Goal: Task Accomplishment & Management: Use online tool/utility

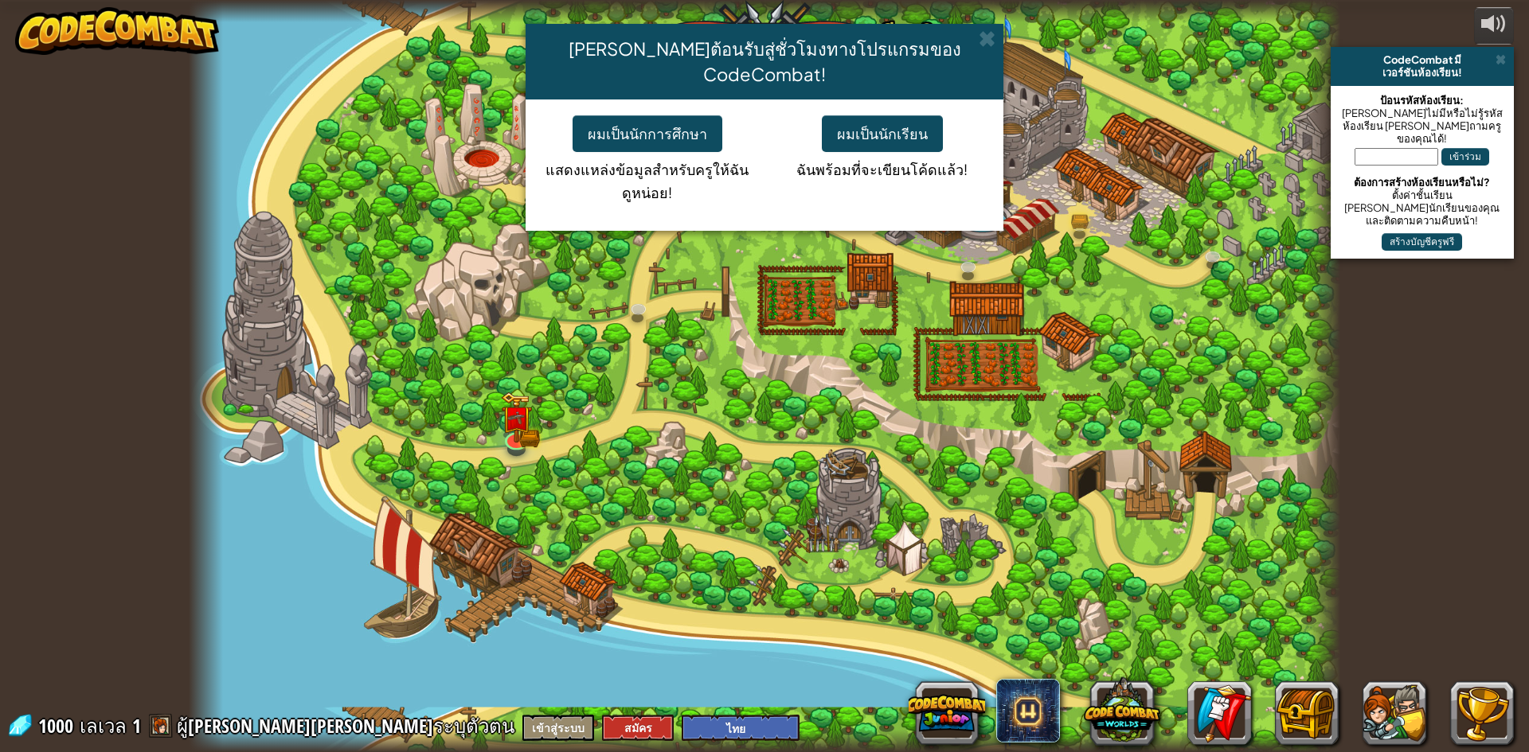
select select "th"
click at [876, 115] on button "ผมเป็นนักเรียน" at bounding box center [882, 133] width 121 height 37
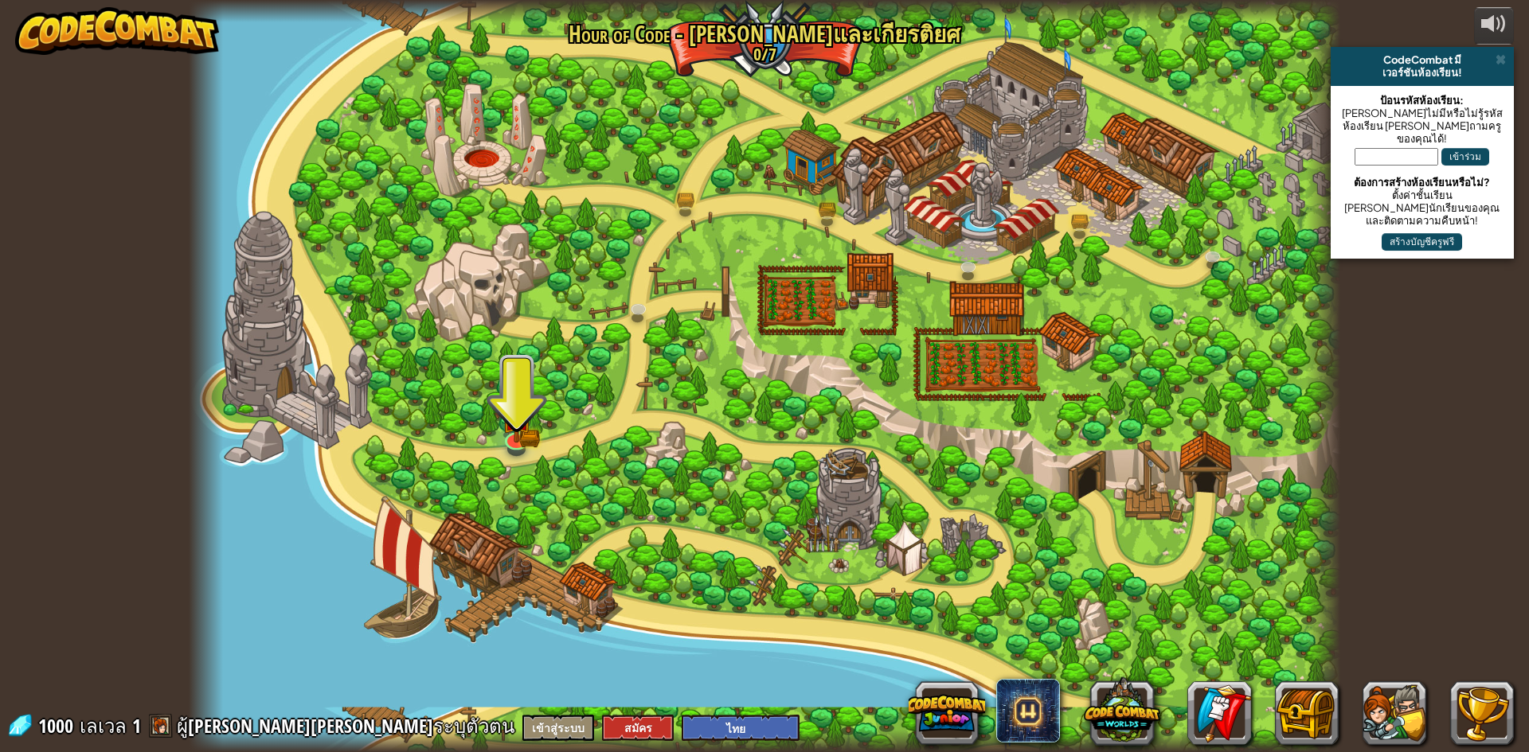
click at [499, 419] on div at bounding box center [764, 376] width 1151 height 752
click at [518, 430] on img at bounding box center [516, 405] width 31 height 68
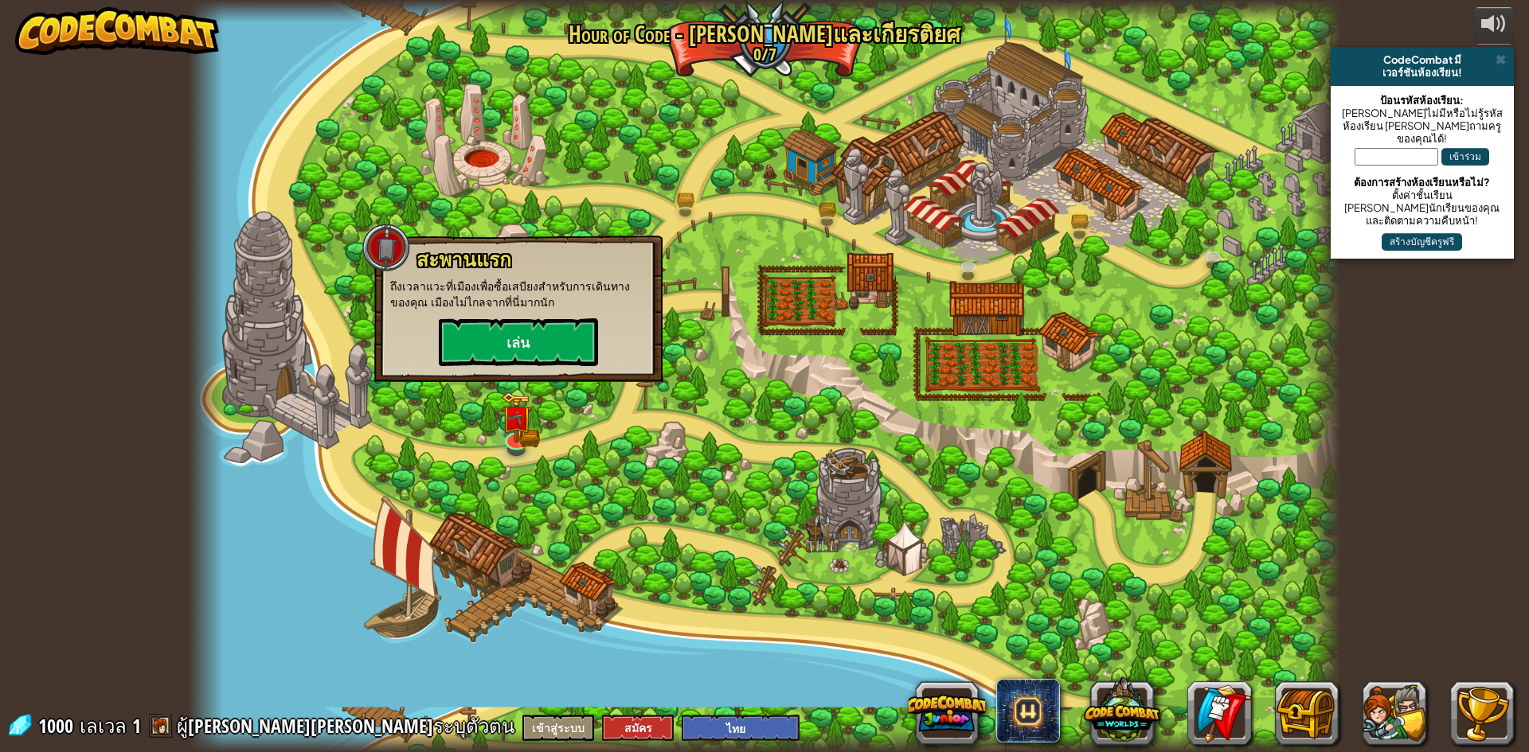
click at [498, 305] on p "ถึงเวลาแวะที่เมืองเพื่อซื้อเสบียงสำหรับการเดินทางของคุณ เมืองไม่ไกลจากที่นี่มาก…" at bounding box center [518, 295] width 256 height 32
click at [506, 346] on button "เล่น" at bounding box center [518, 342] width 159 height 48
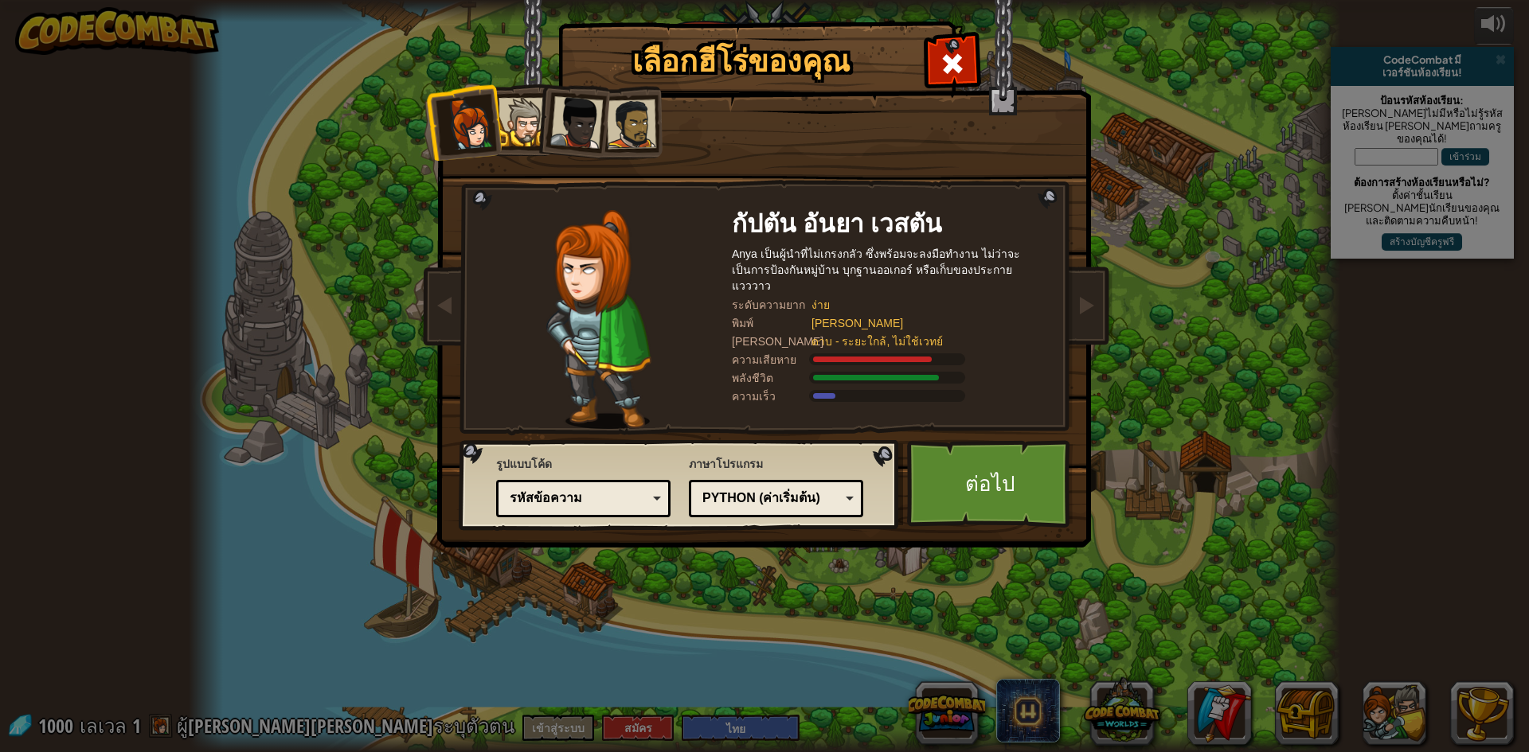
drag, startPoint x: 944, startPoint y: 395, endPoint x: 823, endPoint y: 281, distance: 166.7
click at [936, 371] on div "[PERSON_NAME] Anya เป็นผู้นำ[PERSON_NAME]เกรงกลัว ซึ่งพร้อมจะลงมือทำงาน ไม่ว่าจ…" at bounding box center [891, 319] width 318 height 219
drag, startPoint x: 922, startPoint y: 336, endPoint x: 963, endPoint y: 416, distance: 90.5
click at [973, 315] on div "[PERSON_NAME]" at bounding box center [922, 323] width 223 height 16
drag, startPoint x: 751, startPoint y: 272, endPoint x: 937, endPoint y: 350, distance: 202.0
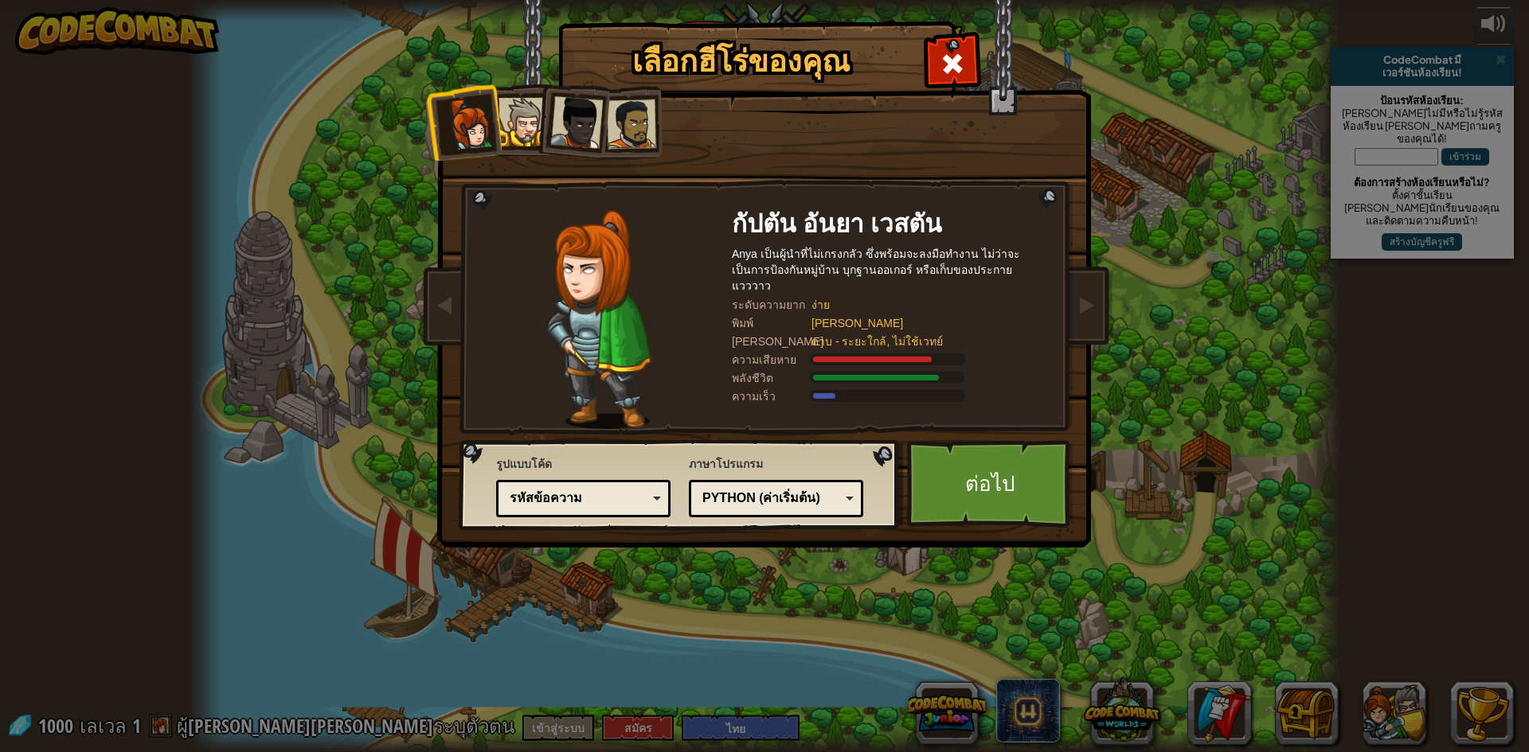
click at [750, 25] on div "เลือกฮีโร่ของคุณ 1000 [PERSON_NAME] Anya เป็นผู้นำ[PERSON_NAME]เกรงกลัว ซึ่งพร้…" at bounding box center [764, 25] width 653 height 2
click at [1027, 25] on div "เลือกฮีโร่ของคุณ 1000 [PERSON_NAME] Anya เป็นผู้นำ[PERSON_NAME]เกรงกลัว ซึ่งพร้…" at bounding box center [764, 25] width 653 height 2
click at [1027, 246] on div "Anya เป็นผู้นำที่ไม่เกรงกลัว ซึ่งพร้อมจะลงมือทำงาน ไม่ว่าจะเป็นการป้องกันหมู่บ้…" at bounding box center [891, 270] width 318 height 48
drag, startPoint x: 981, startPoint y: 256, endPoint x: 948, endPoint y: 267, distance: 34.5
click at [978, 258] on div "Anya เป็นผู้นำที่ไม่เกรงกลัว ซึ่งพร้อมจะลงมือทำงาน ไม่ว่าจะเป็นการป้องกันหมู่บ้…" at bounding box center [891, 270] width 318 height 48
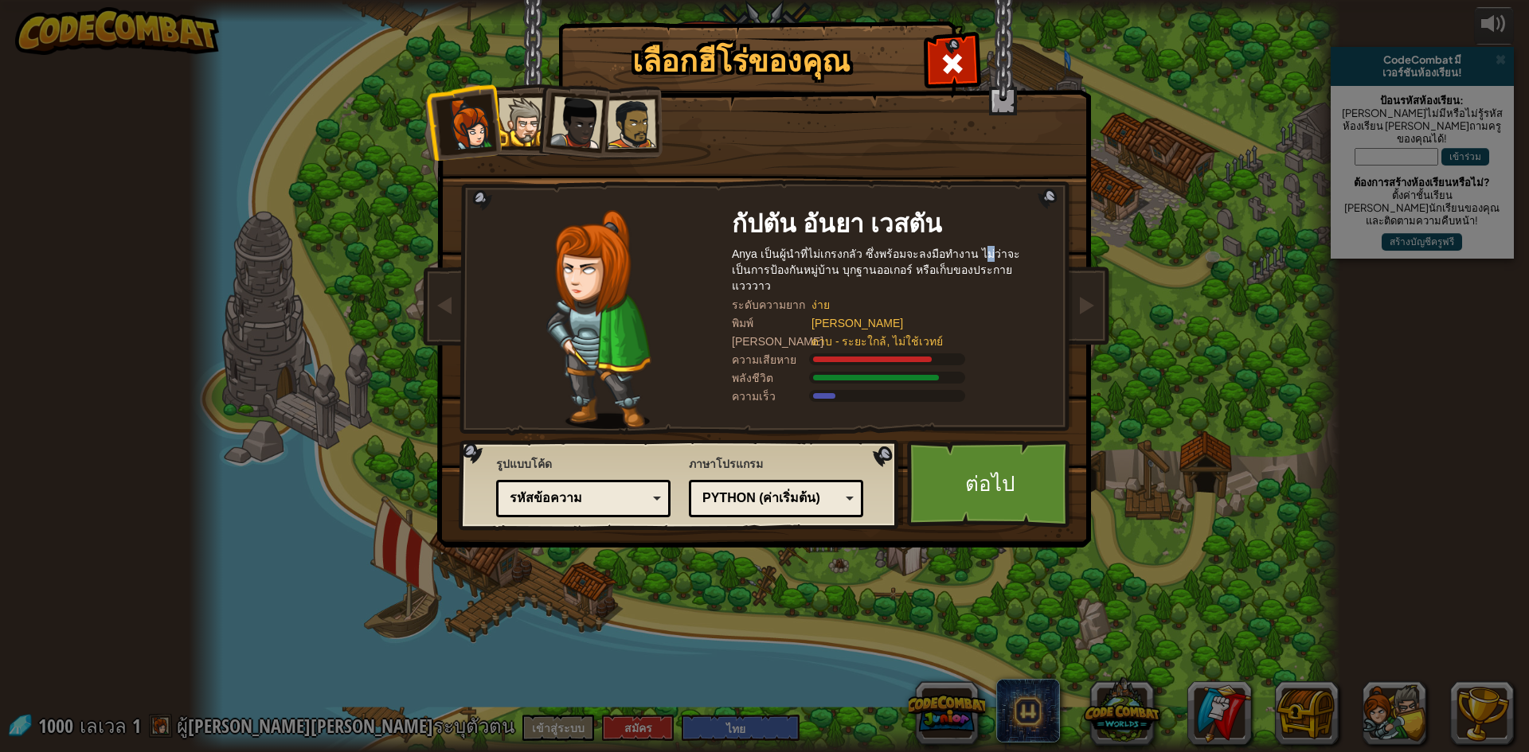
click at [502, 114] on div at bounding box center [522, 122] width 49 height 49
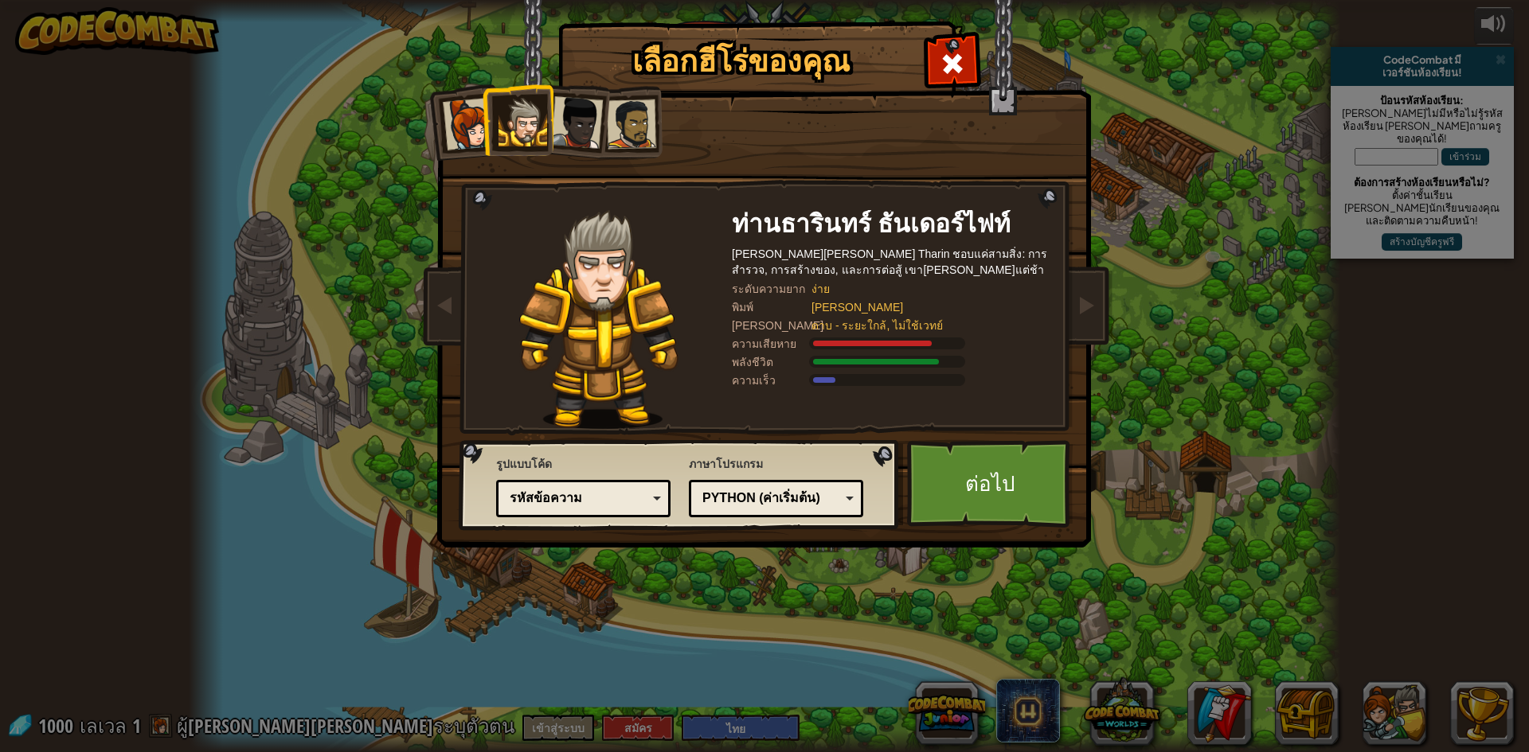
drag, startPoint x: 545, startPoint y: 115, endPoint x: 537, endPoint y: 120, distance: 9.1
click at [537, 120] on div at bounding box center [522, 122] width 49 height 49
click at [584, 128] on div at bounding box center [576, 122] width 53 height 53
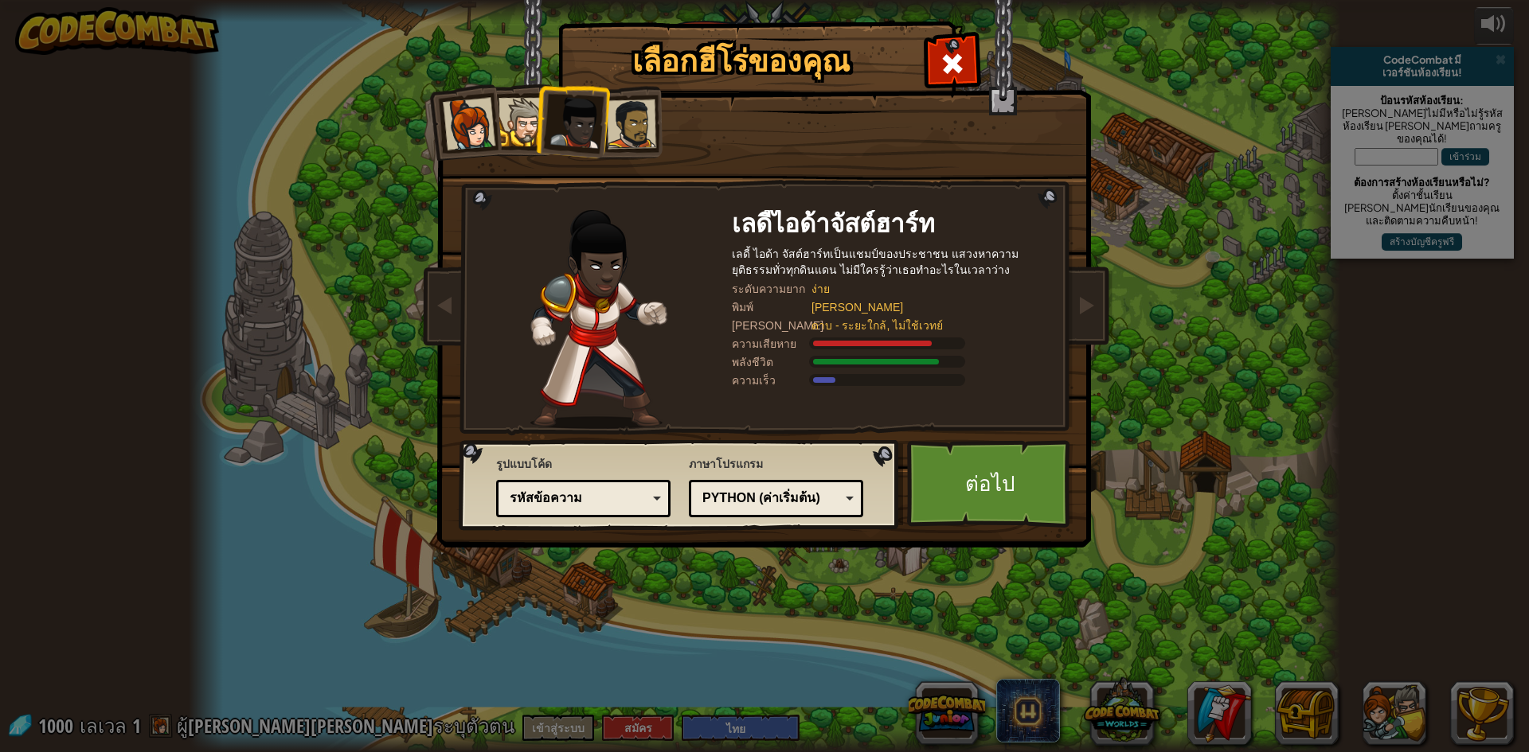
drag, startPoint x: 581, startPoint y: 127, endPoint x: 599, endPoint y: 123, distance: 18.2
click at [588, 127] on div at bounding box center [576, 122] width 53 height 53
click at [643, 114] on div at bounding box center [631, 124] width 49 height 49
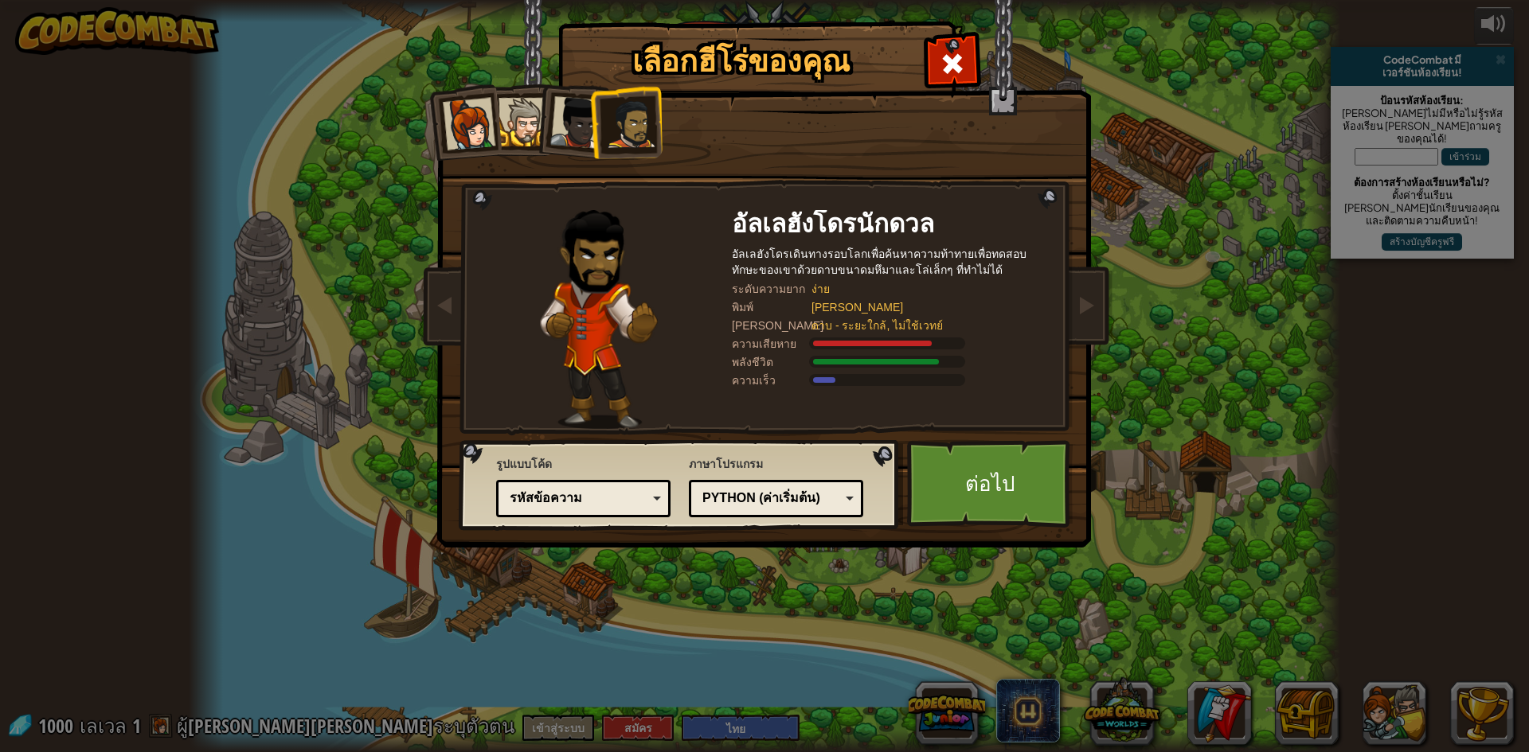
drag, startPoint x: 639, startPoint y: 112, endPoint x: 621, endPoint y: 112, distance: 18.3
click at [639, 111] on div at bounding box center [631, 124] width 49 height 49
click at [594, 114] on li at bounding box center [625, 122] width 73 height 74
drag, startPoint x: 593, startPoint y: 113, endPoint x: 611, endPoint y: 122, distance: 19.6
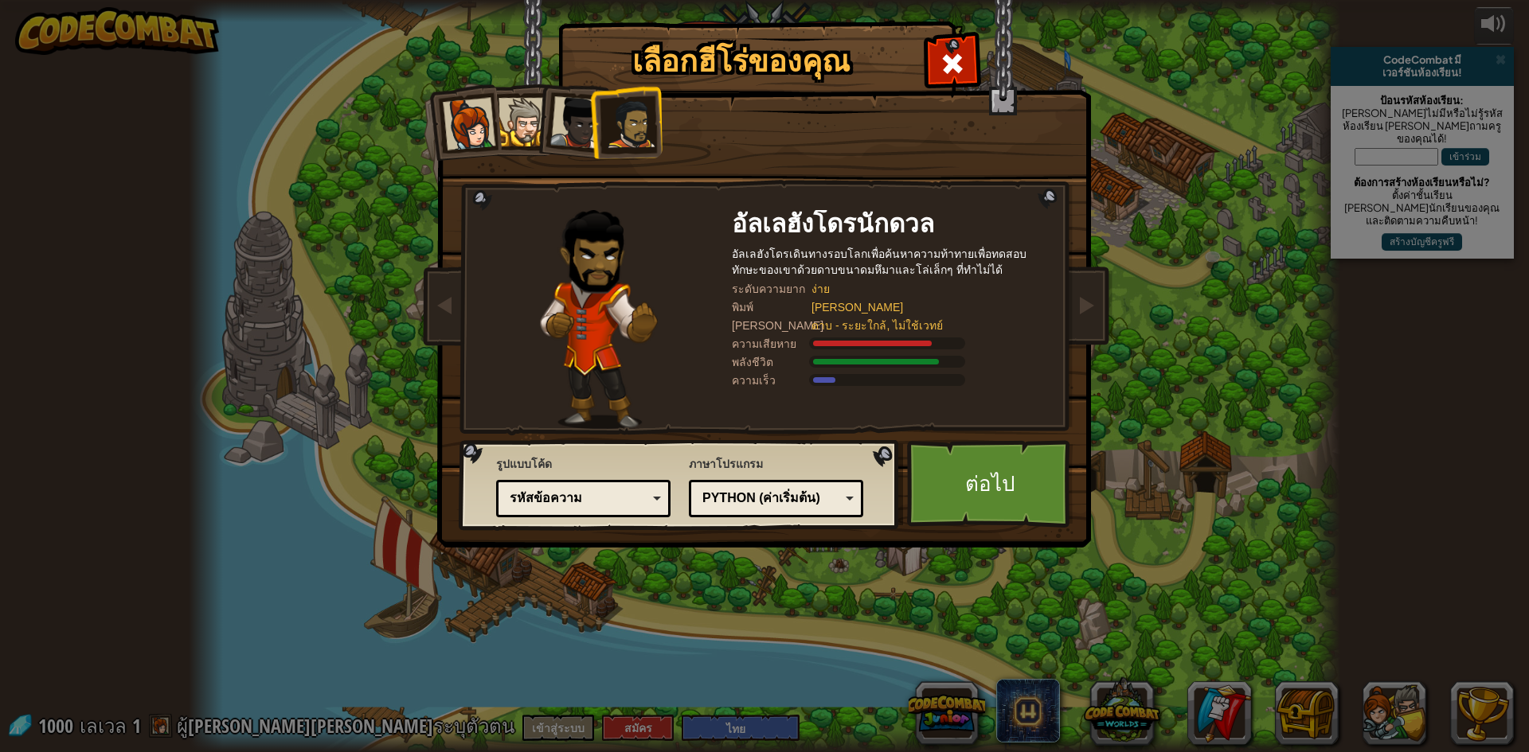
click at [606, 117] on li at bounding box center [625, 122] width 73 height 74
drag, startPoint x: 626, startPoint y: 150, endPoint x: 613, endPoint y: 156, distance: 13.9
click at [621, 150] on li at bounding box center [625, 122] width 73 height 74
click at [574, 172] on div "[PERSON_NAME] Anya เป็นผู้นำ[PERSON_NAME]เกรงกลัว ซึ่งพร้อมจะลงมือทำงาน ไม่ว่าจ…" at bounding box center [764, 251] width 597 height 347
click at [553, 118] on li at bounding box center [572, 119] width 78 height 78
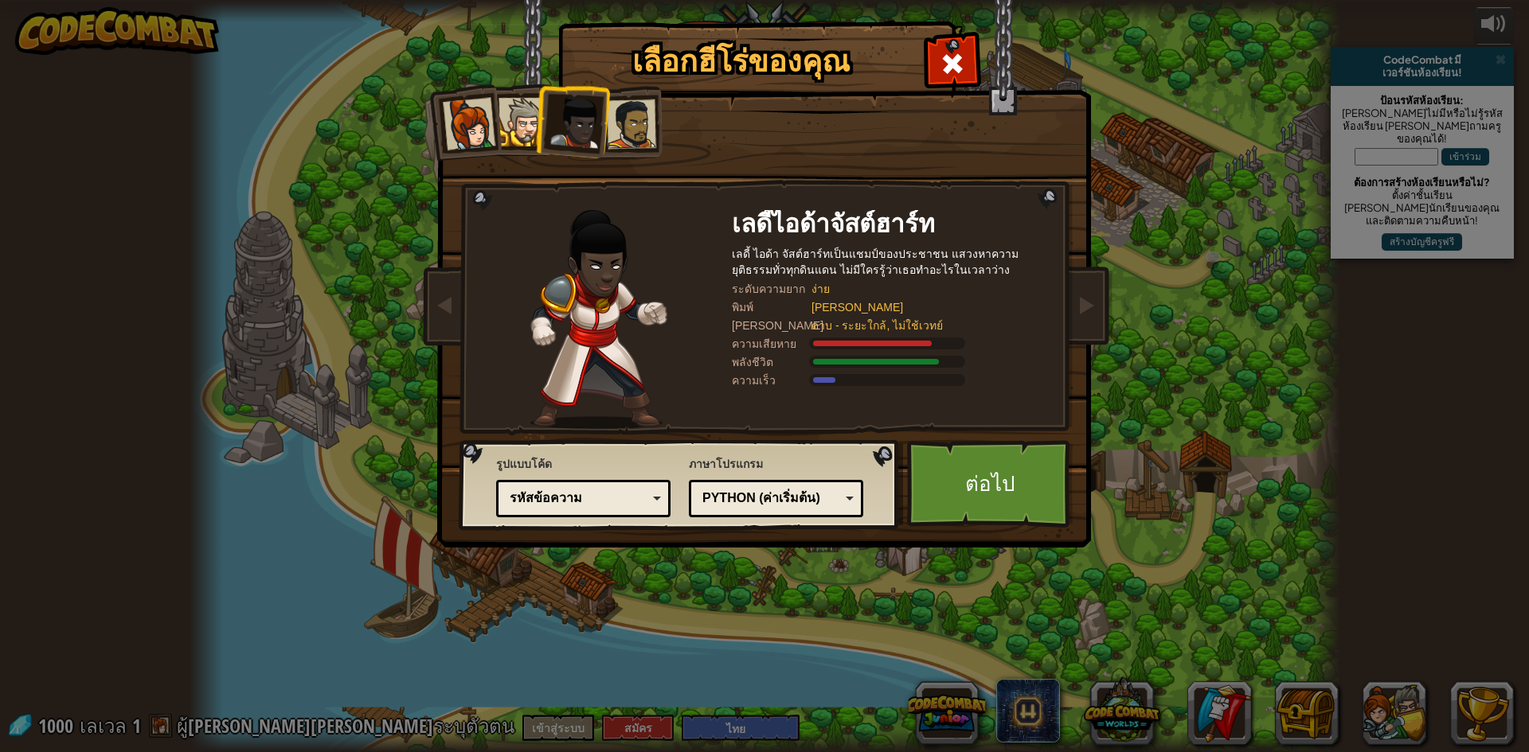
click at [552, 117] on li at bounding box center [572, 119] width 78 height 78
click at [506, 123] on div at bounding box center [522, 122] width 49 height 49
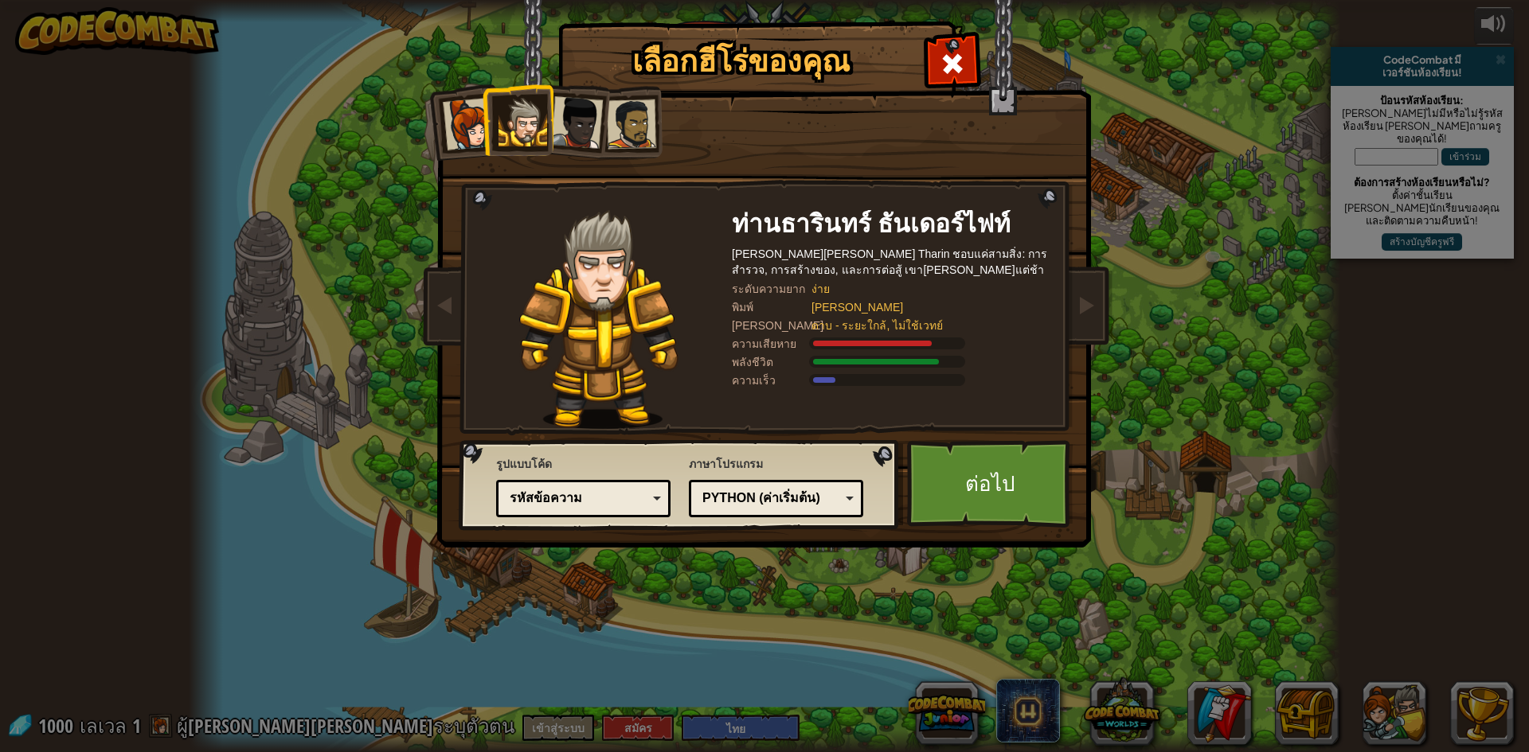
click at [478, 124] on div at bounding box center [469, 124] width 53 height 53
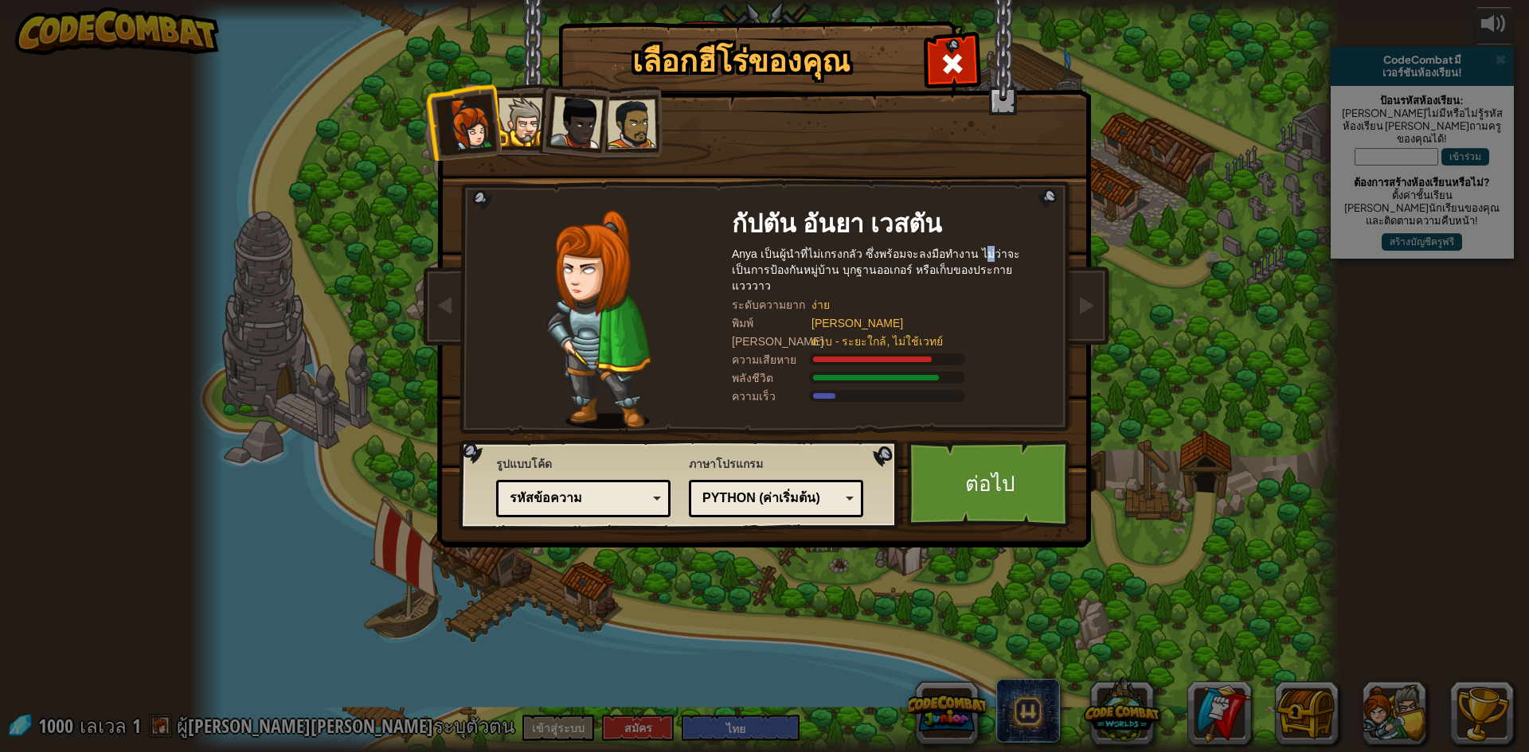
click at [543, 123] on li at bounding box center [572, 119] width 78 height 78
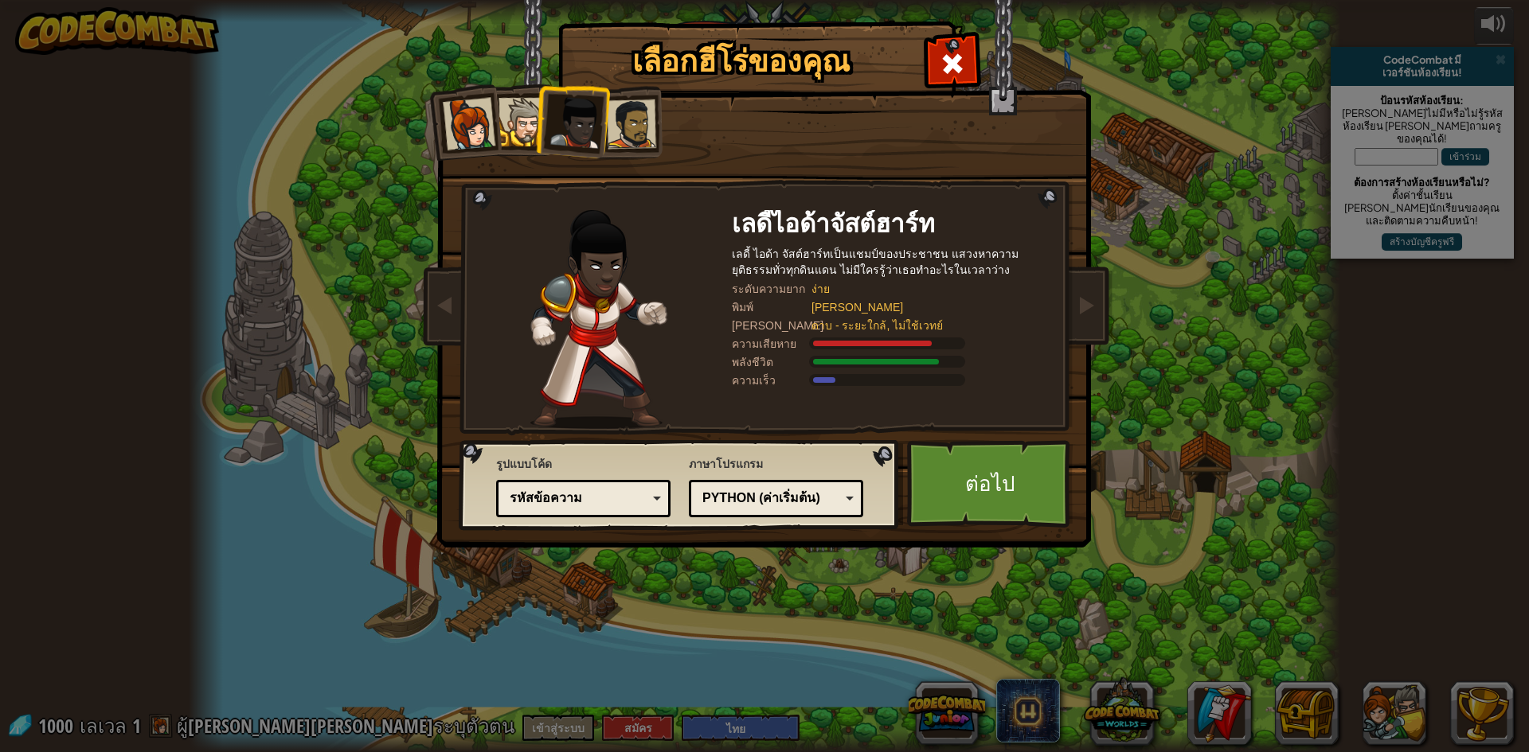
click at [470, 121] on div at bounding box center [469, 124] width 53 height 53
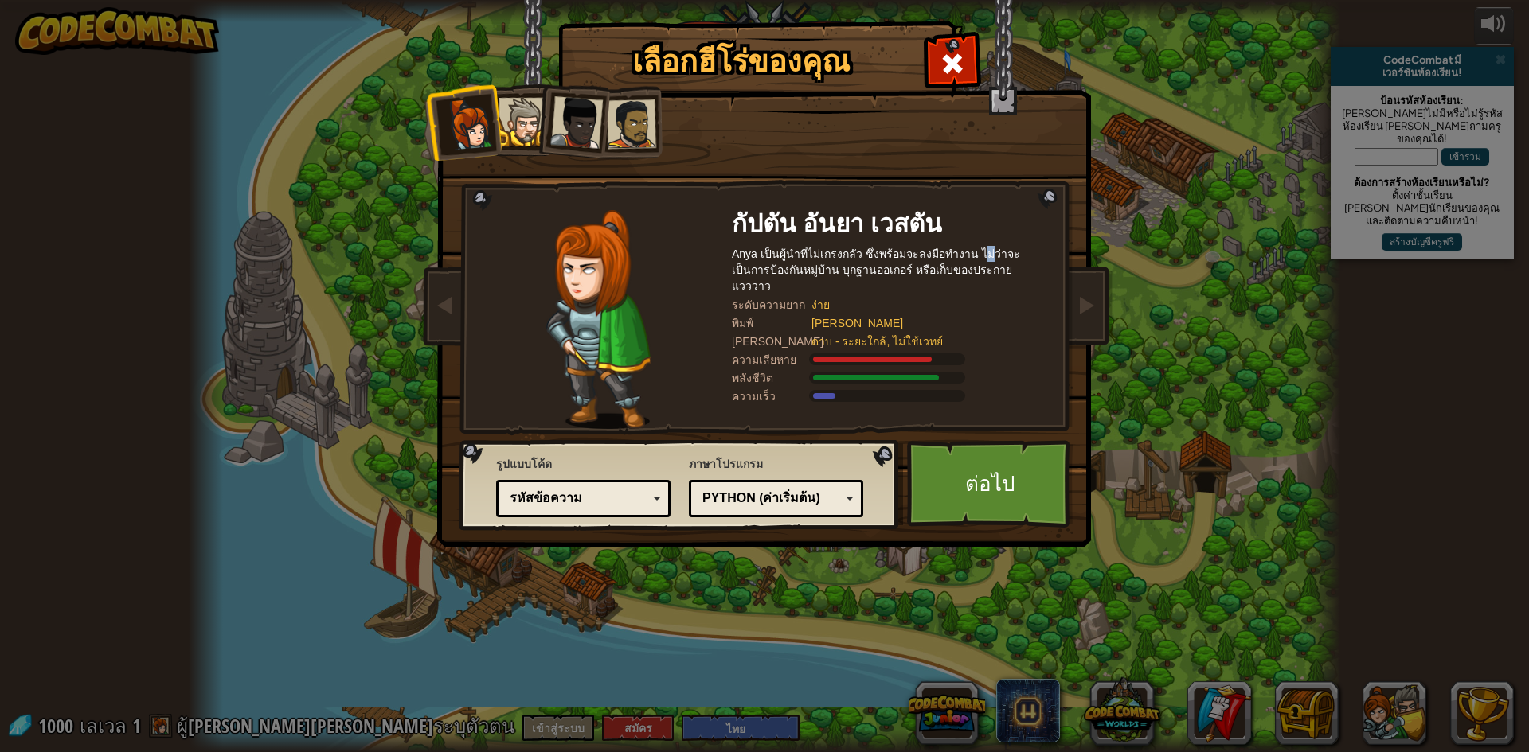
click at [529, 125] on div at bounding box center [522, 122] width 49 height 49
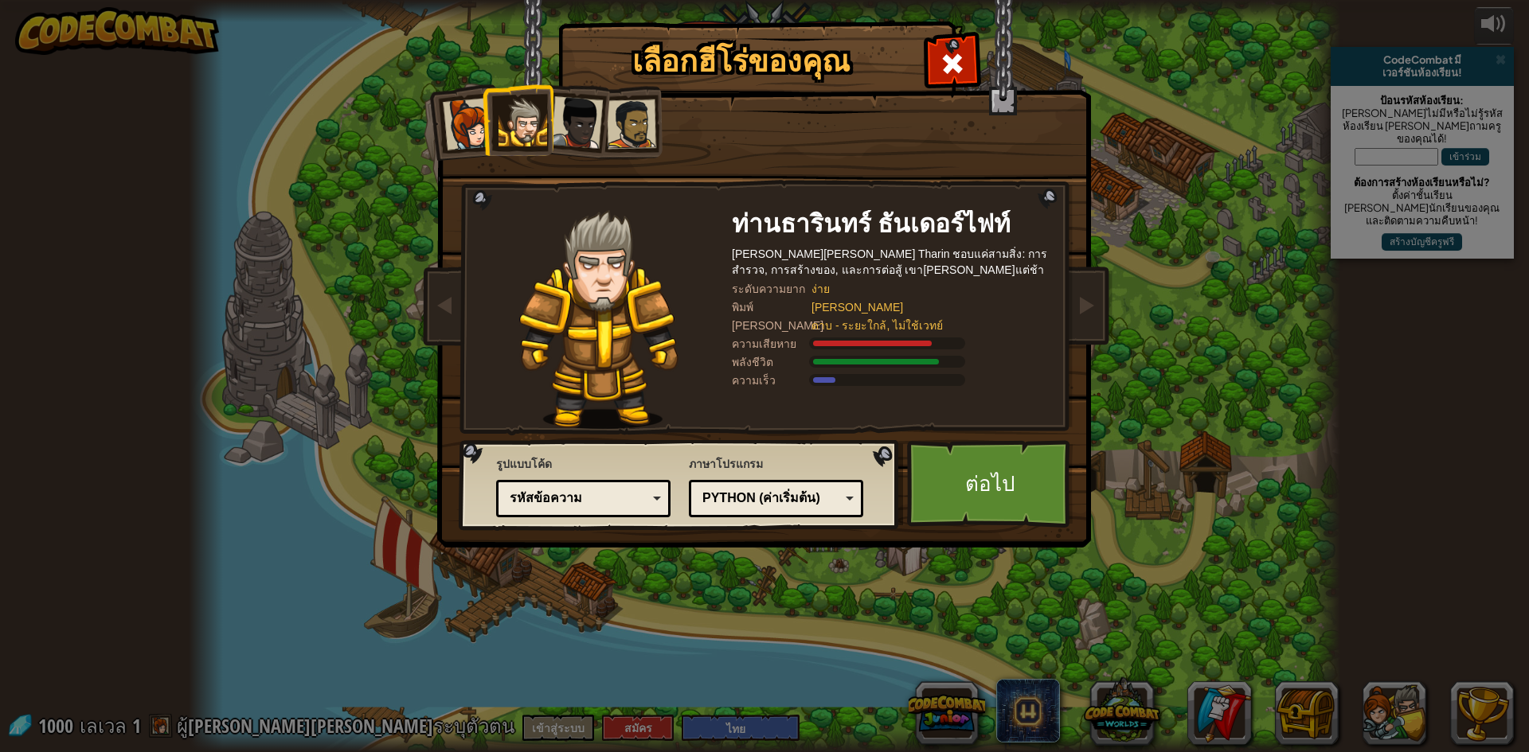
click at [569, 140] on div at bounding box center [576, 122] width 53 height 53
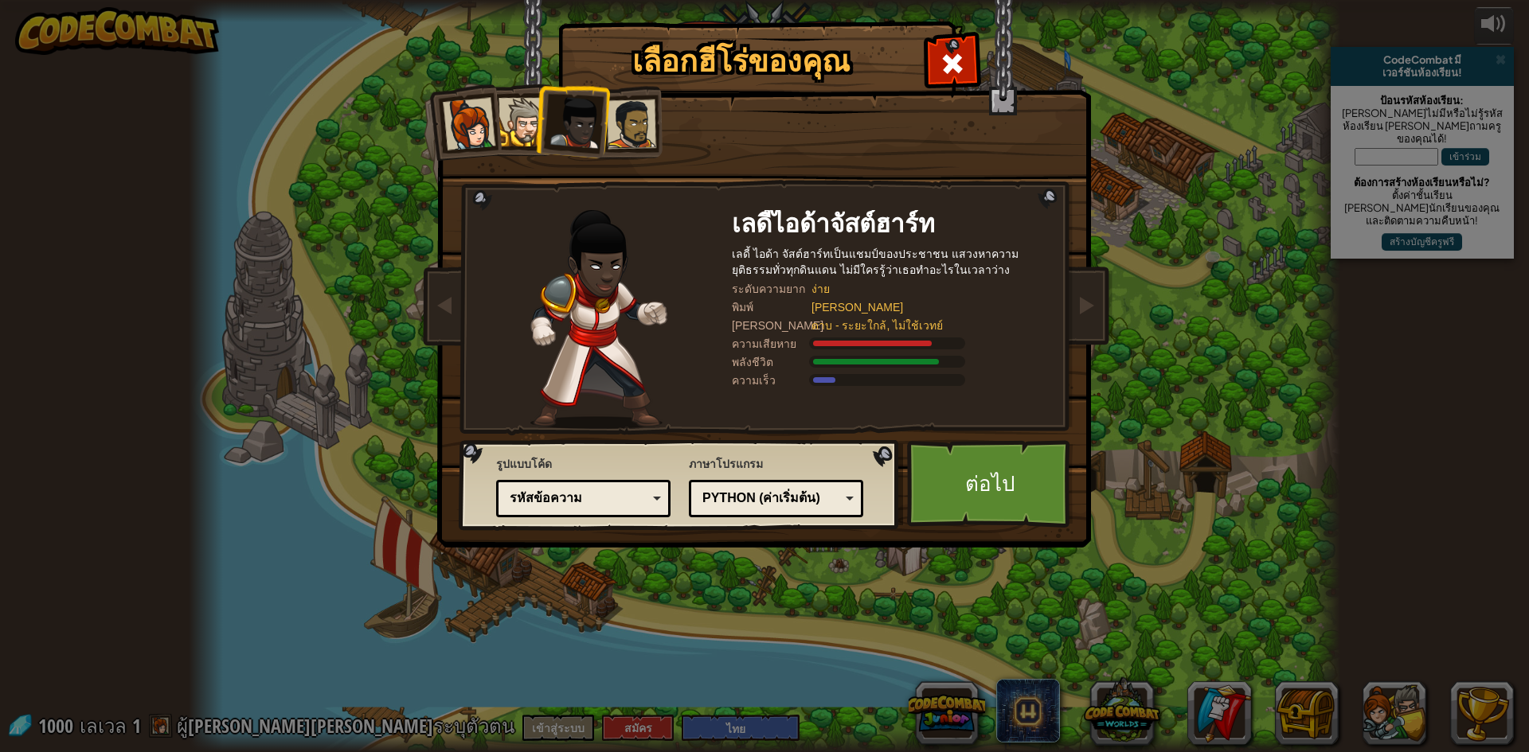
click at [654, 128] on div at bounding box center [631, 124] width 49 height 49
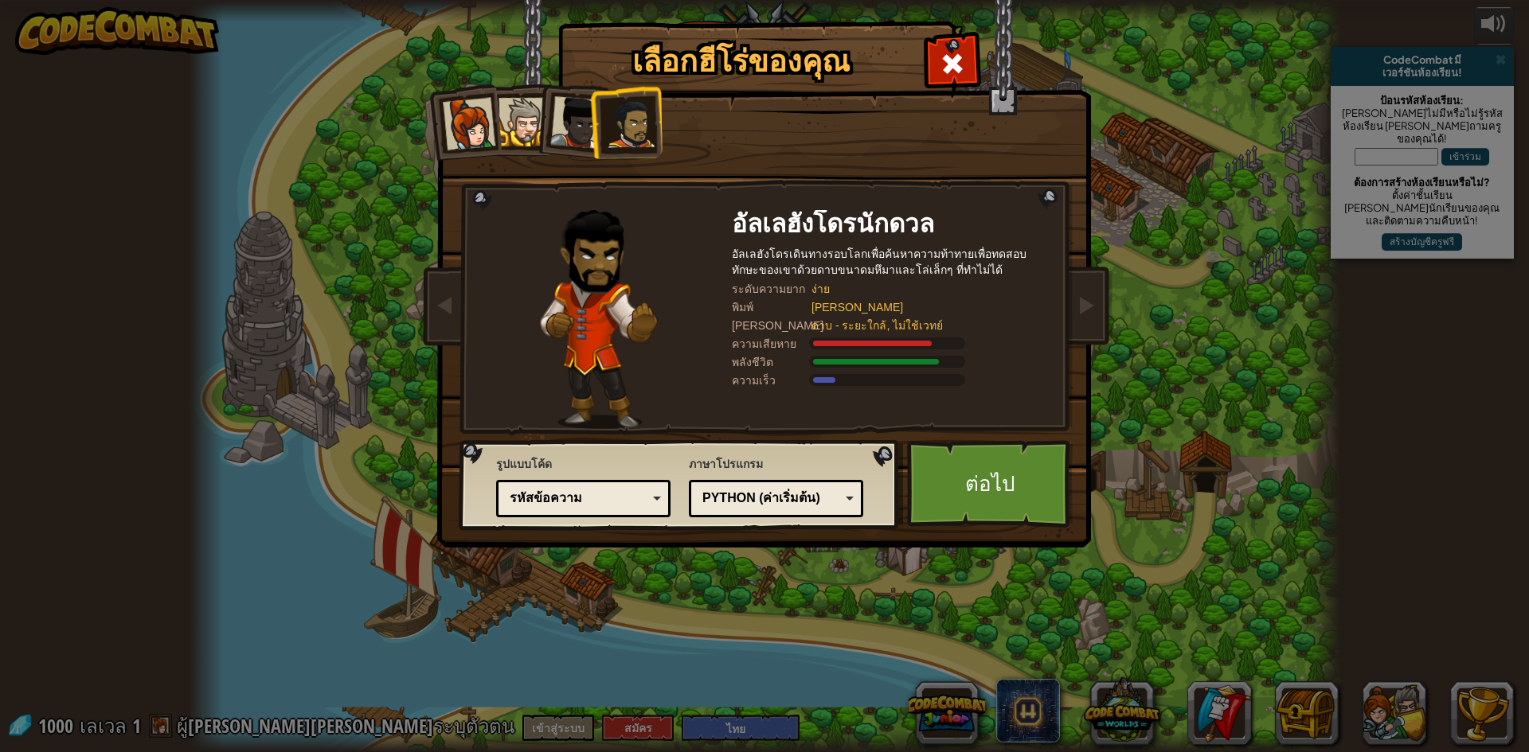
click at [484, 118] on div at bounding box center [469, 124] width 53 height 53
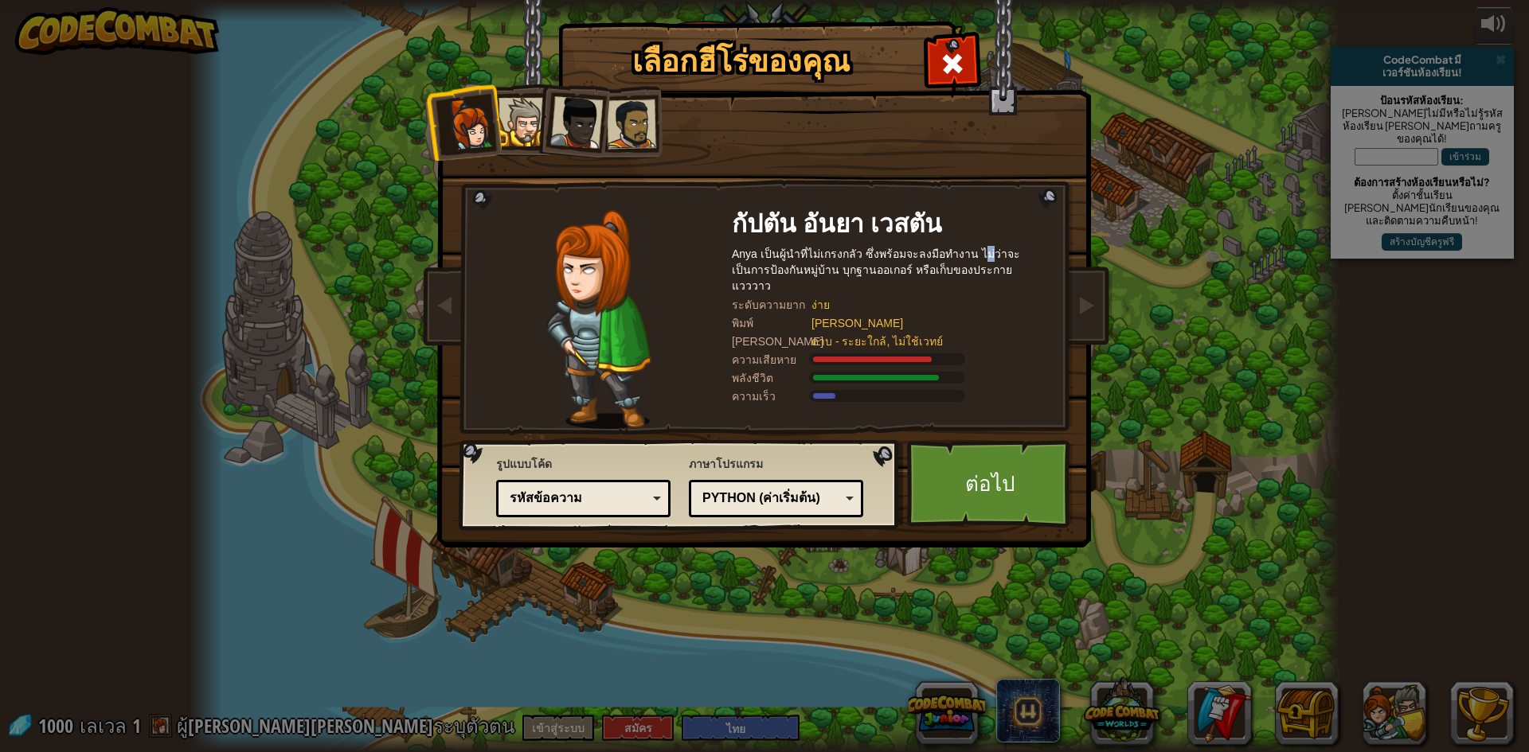
click at [525, 119] on div at bounding box center [522, 122] width 49 height 49
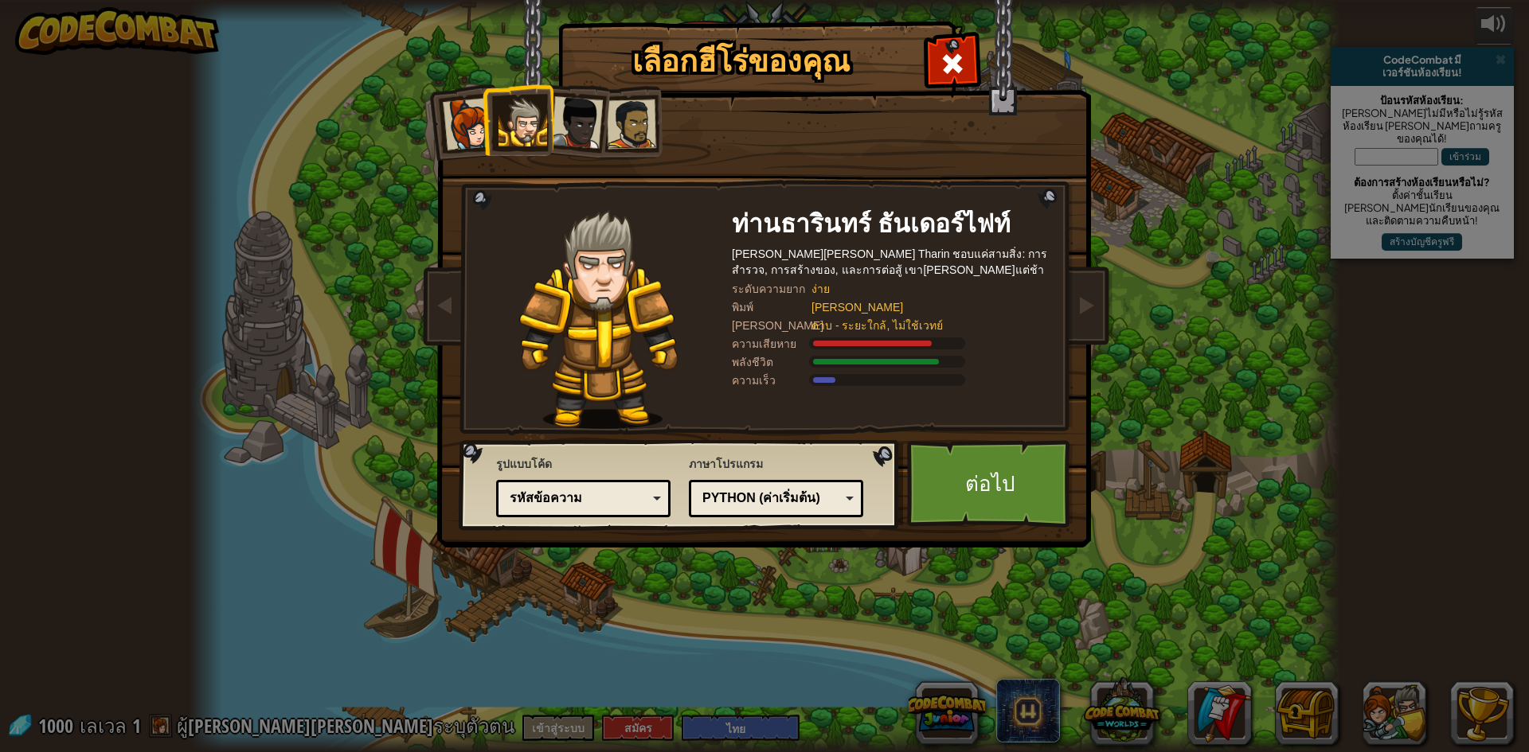
click at [639, 217] on img at bounding box center [599, 319] width 160 height 219
click at [588, 135] on div at bounding box center [576, 122] width 53 height 53
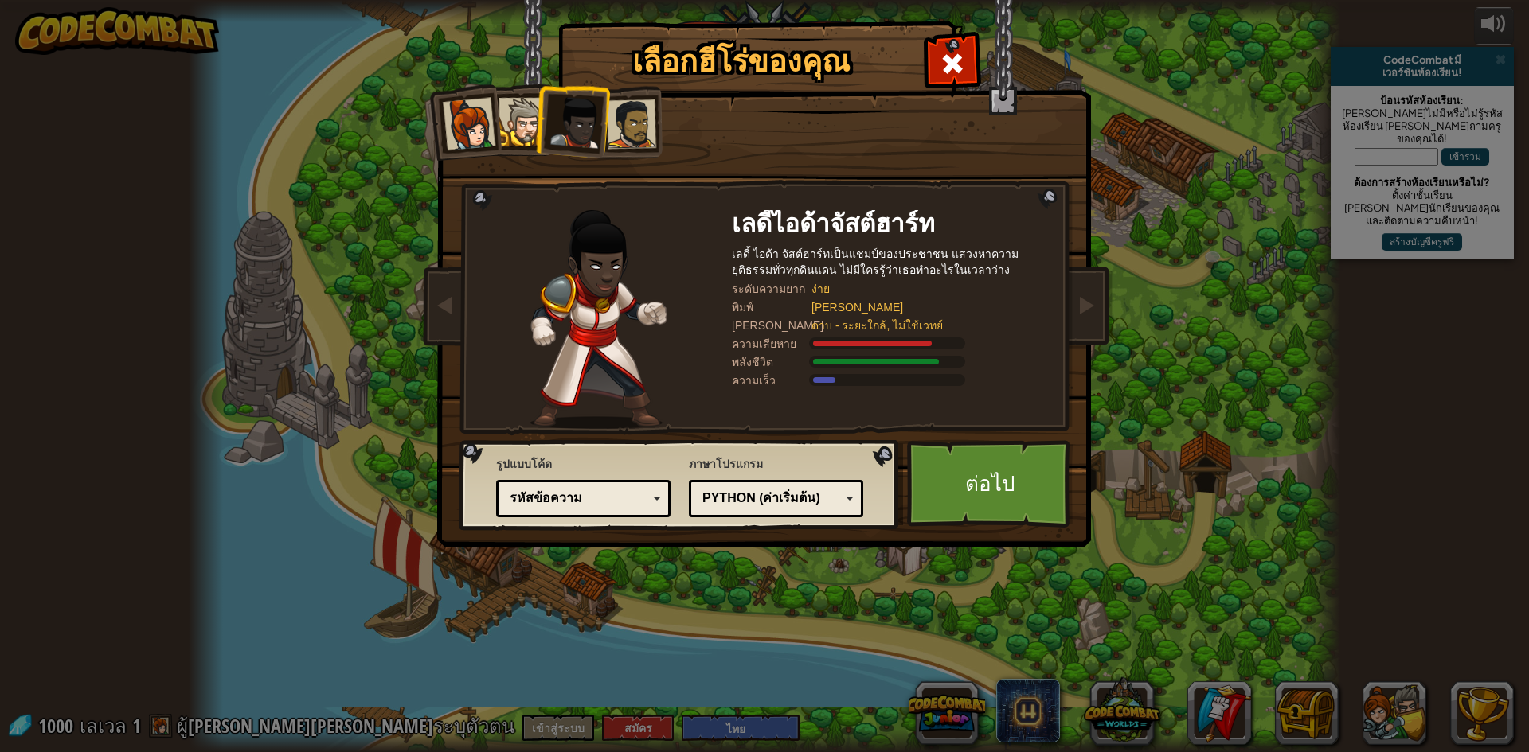
click at [631, 130] on div at bounding box center [631, 124] width 49 height 49
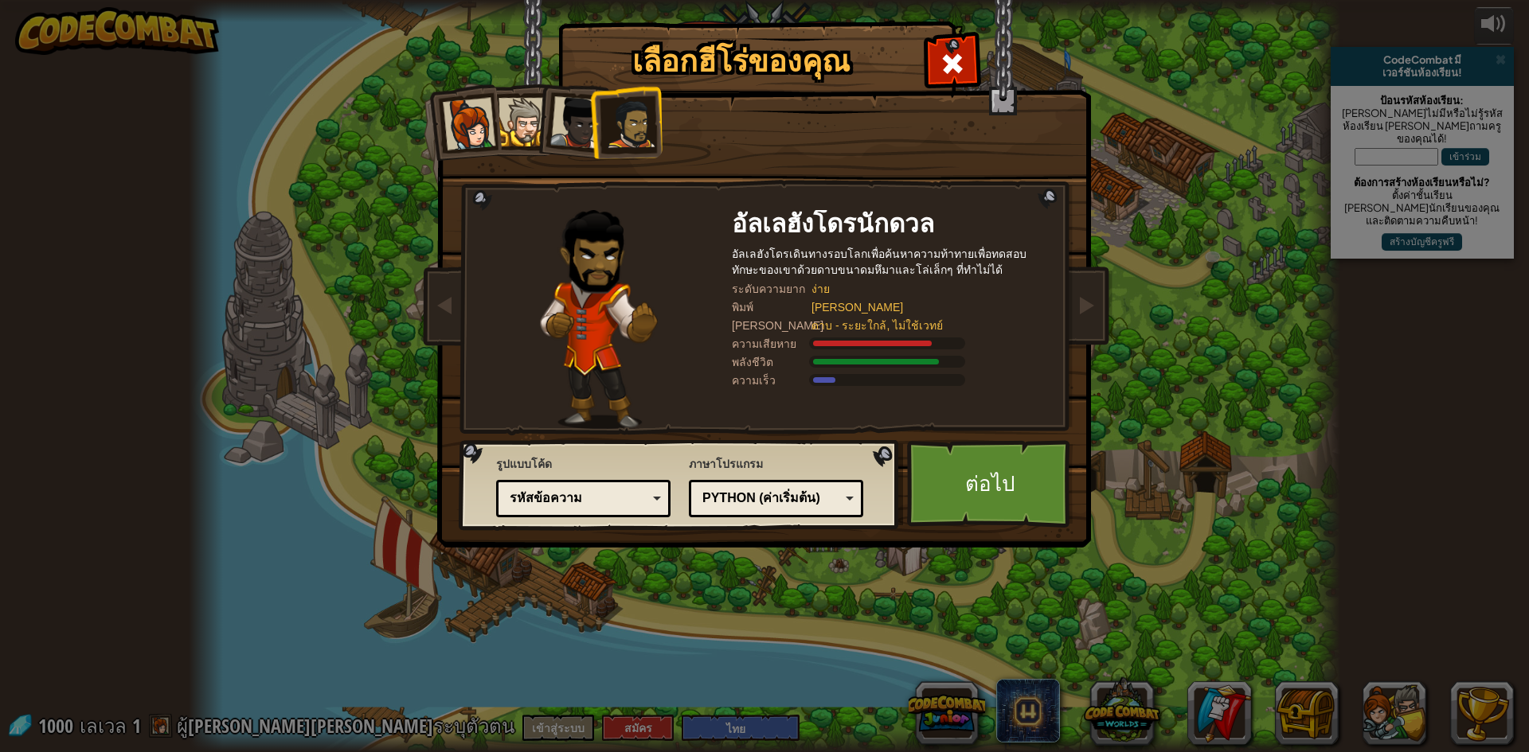
click at [529, 52] on img at bounding box center [768, 263] width 690 height 570
click at [754, 482] on div "Python (ค่าเริ่มต้น) JavaScript Lua C++ Java (การทดลอง ) Python (ค่าเริ่มต้น)" at bounding box center [776, 498] width 174 height 37
click at [257, 553] on div "เลือกฮีโร่ของคุณ 1000 [PERSON_NAME] Anya เป็นผู้นำ[PERSON_NAME]เกรงกลัว ซึ่งพร้…" at bounding box center [764, 376] width 1529 height 752
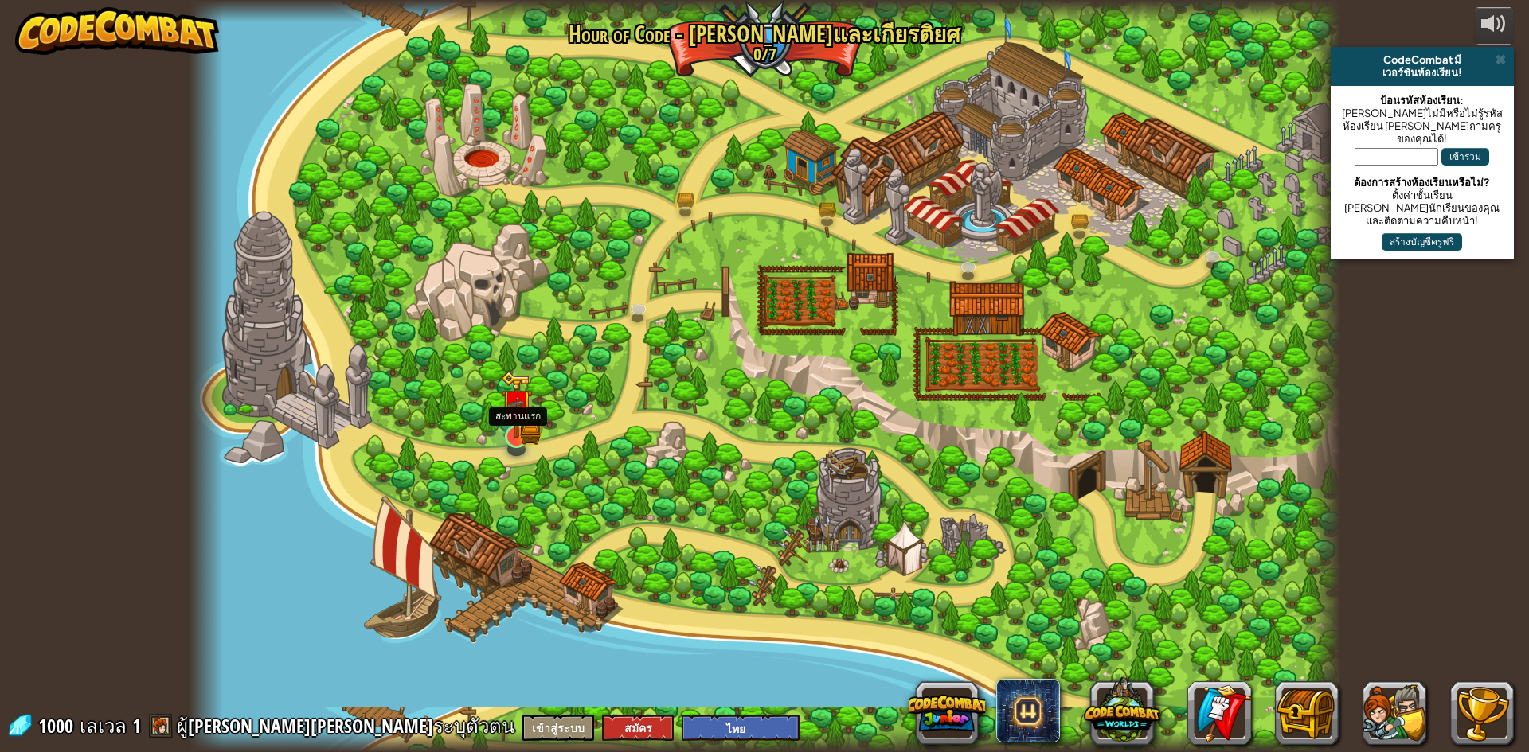
click at [512, 420] on img at bounding box center [516, 405] width 31 height 68
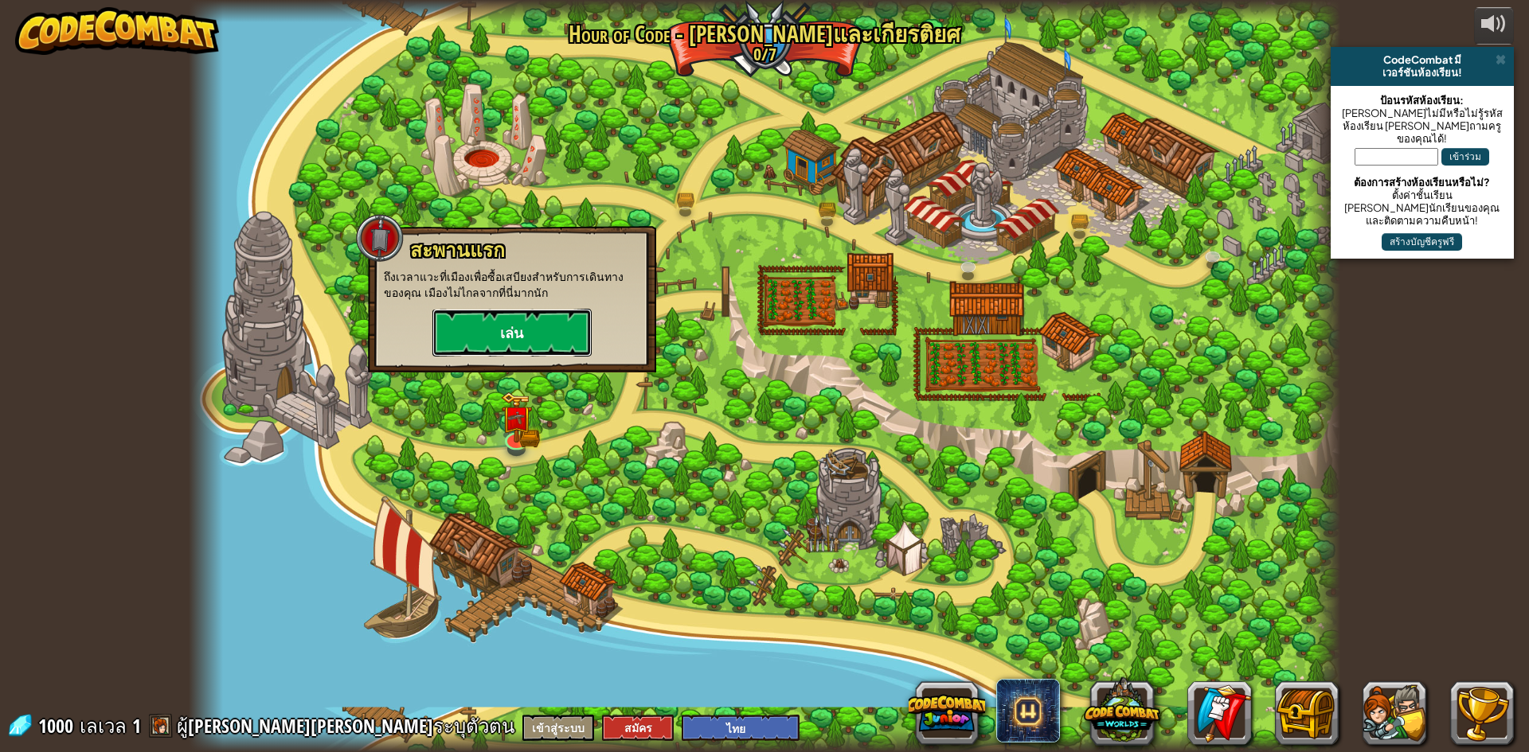
click at [523, 320] on button "เล่น" at bounding box center [511, 333] width 159 height 48
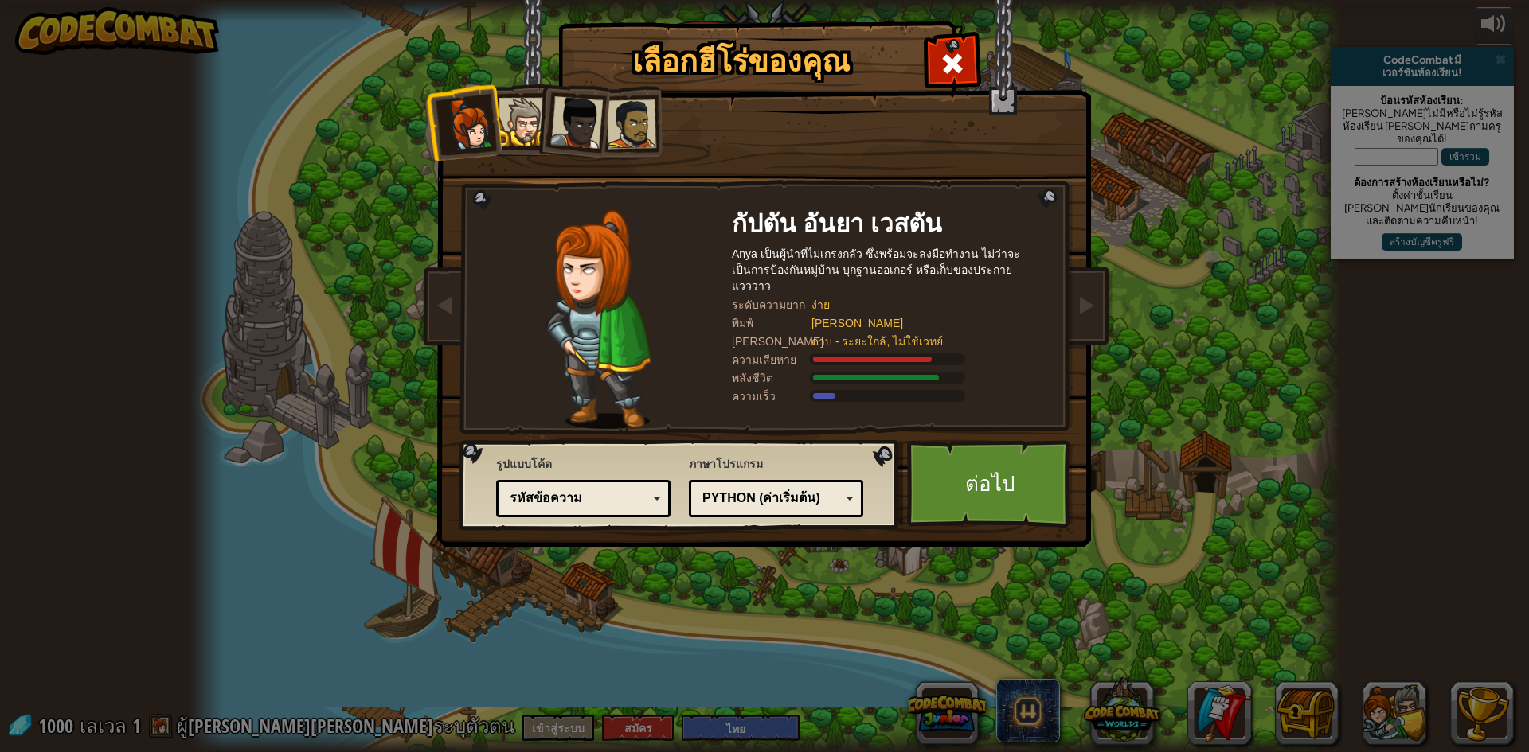
click at [640, 131] on div at bounding box center [631, 124] width 49 height 49
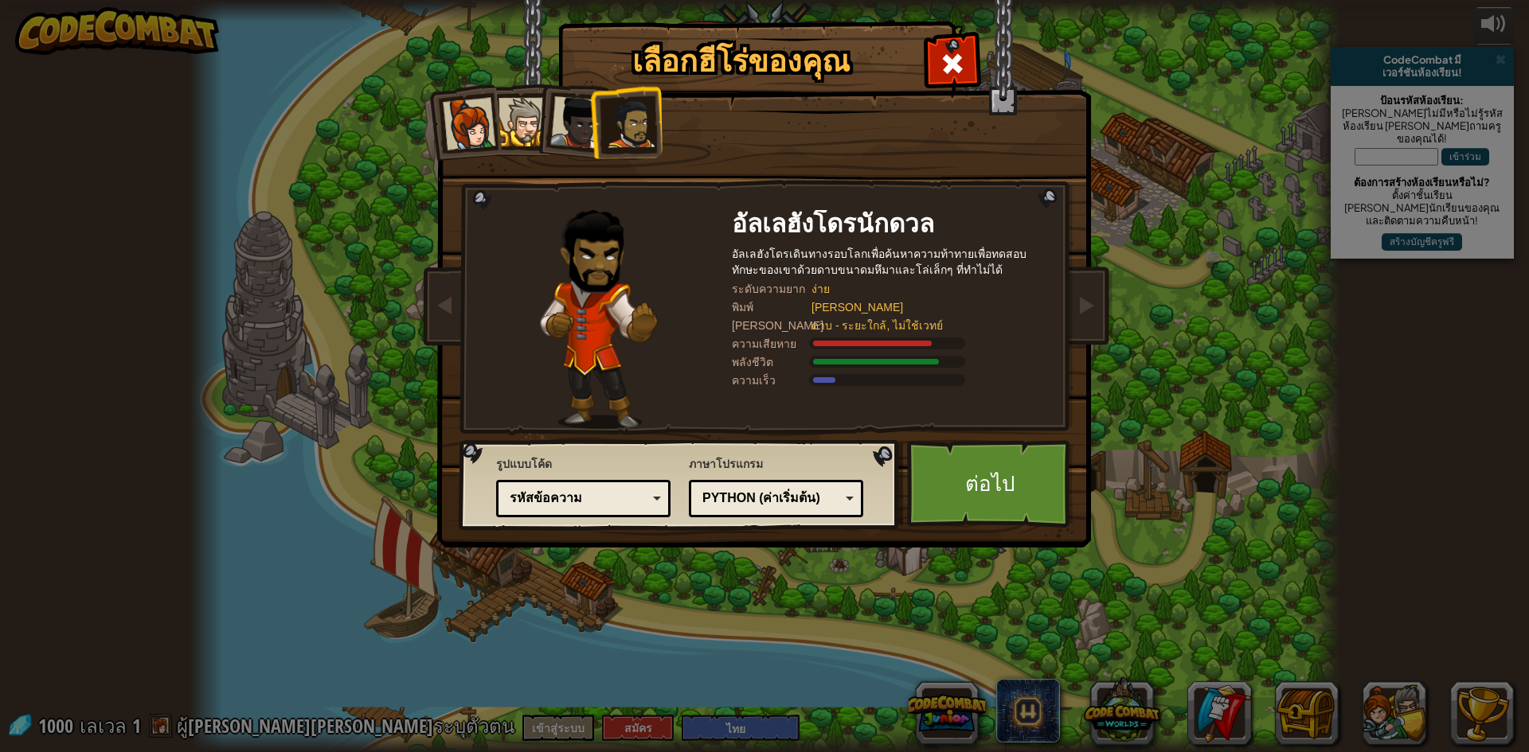
click at [602, 128] on li at bounding box center [625, 122] width 73 height 74
click at [562, 128] on div at bounding box center [576, 122] width 53 height 53
